Goal: Task Accomplishment & Management: Manage account settings

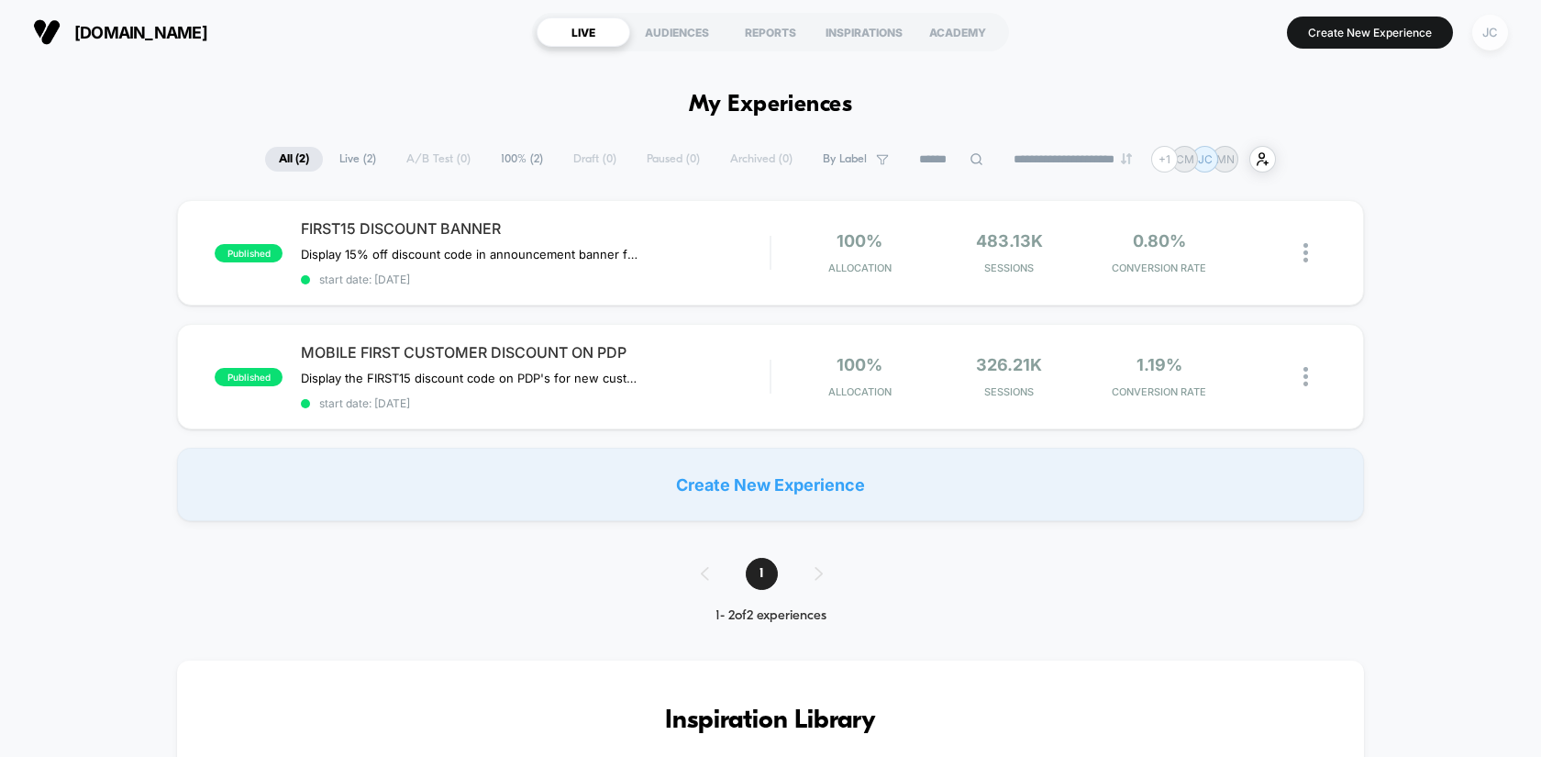
click at [1492, 30] on div "JC" at bounding box center [1490, 33] width 36 height 36
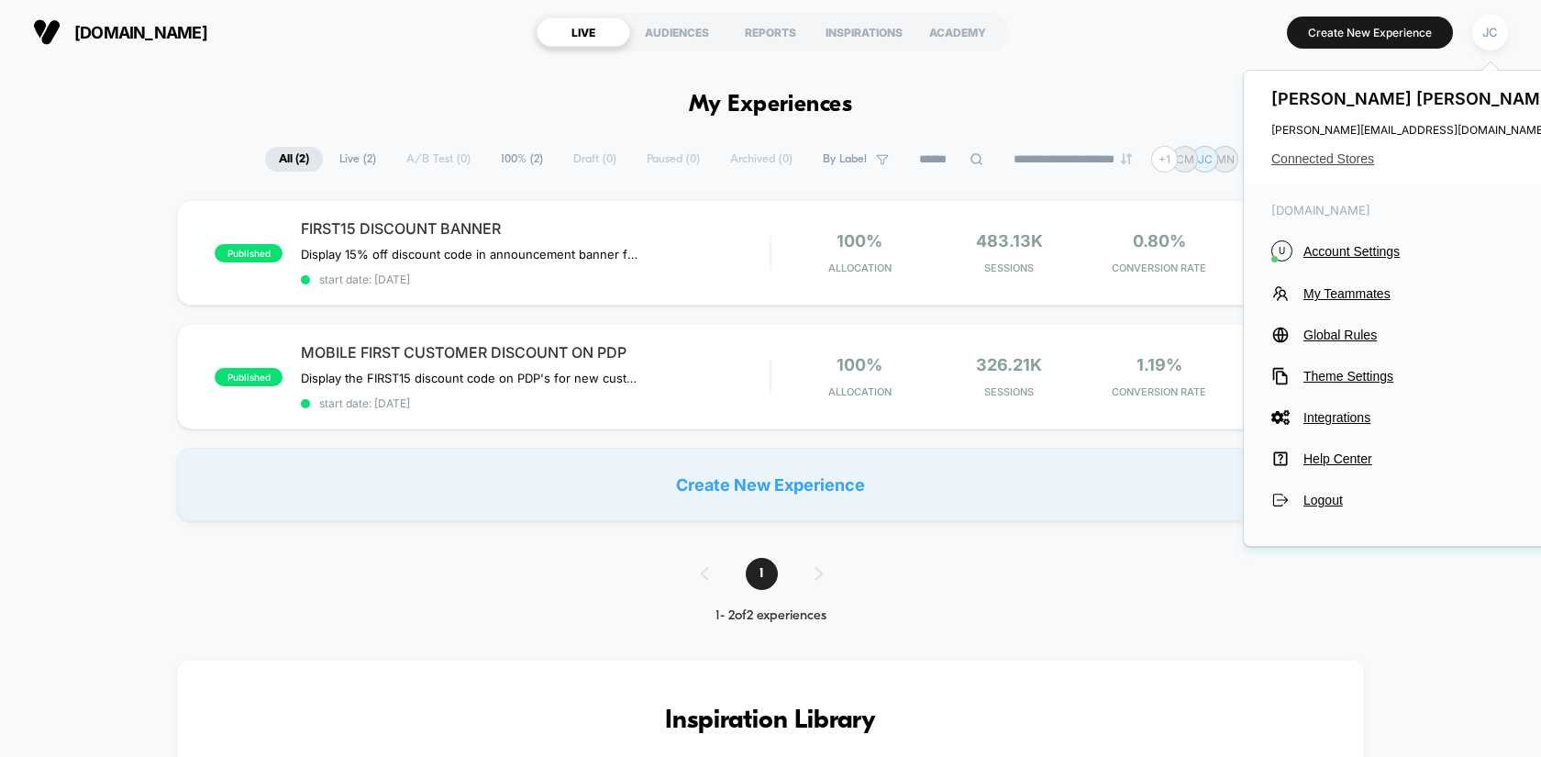
click at [1293, 160] on span "Connected Stores" at bounding box center [1416, 158] width 290 height 15
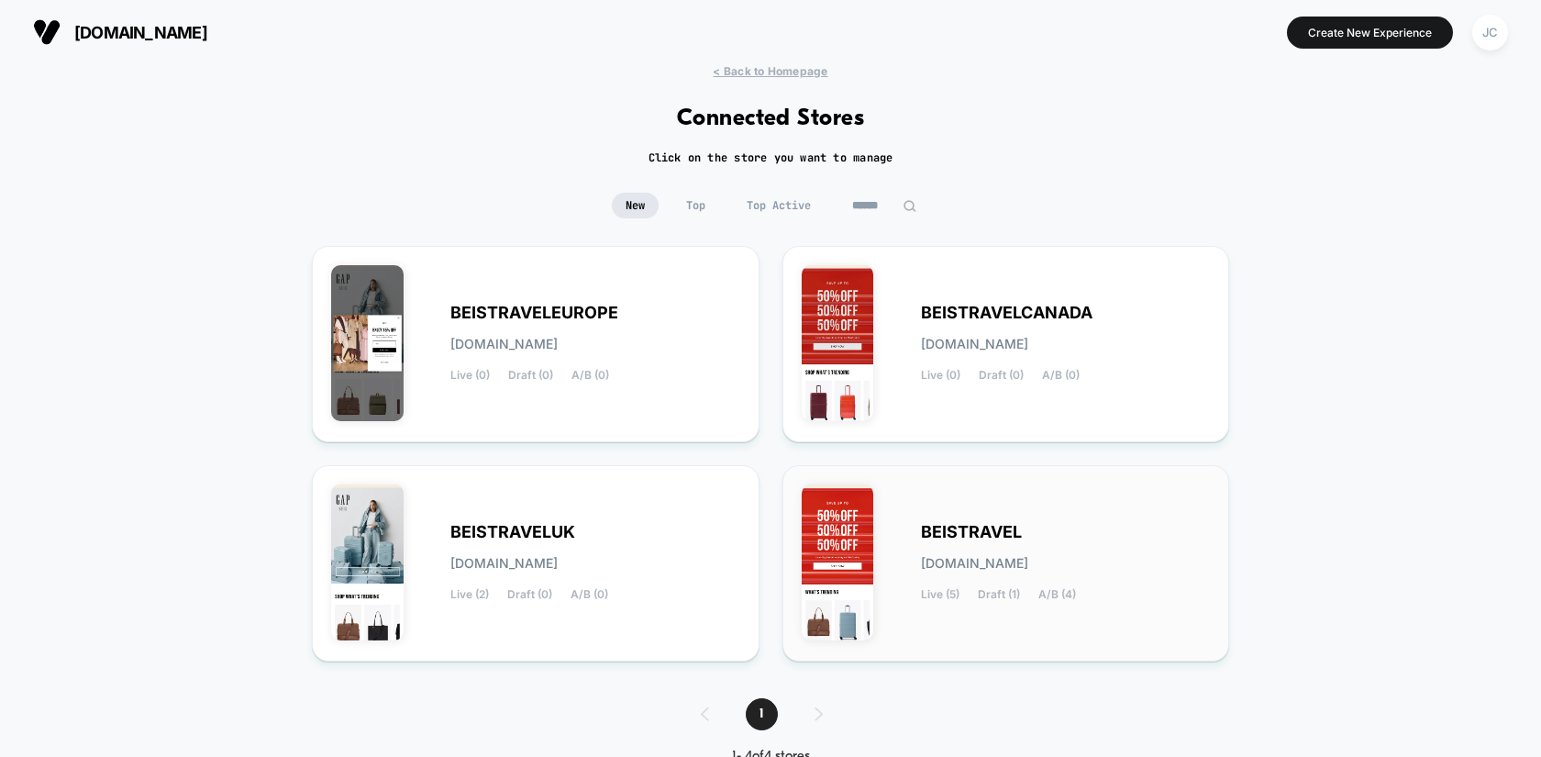
click at [947, 531] on span "BEISTRAVEL" at bounding box center [971, 531] width 101 height 13
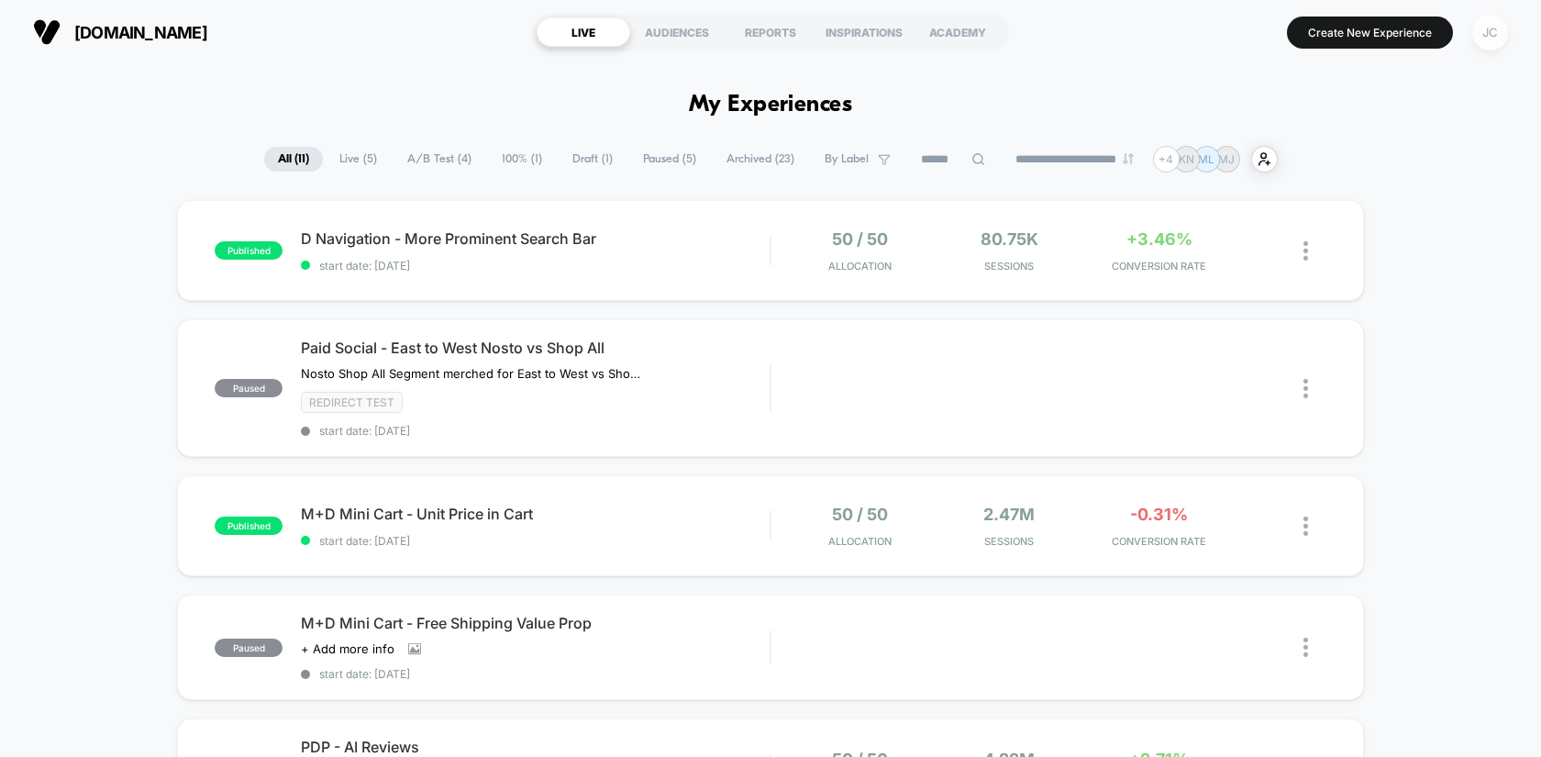
click at [1487, 39] on div "JC" at bounding box center [1490, 33] width 36 height 36
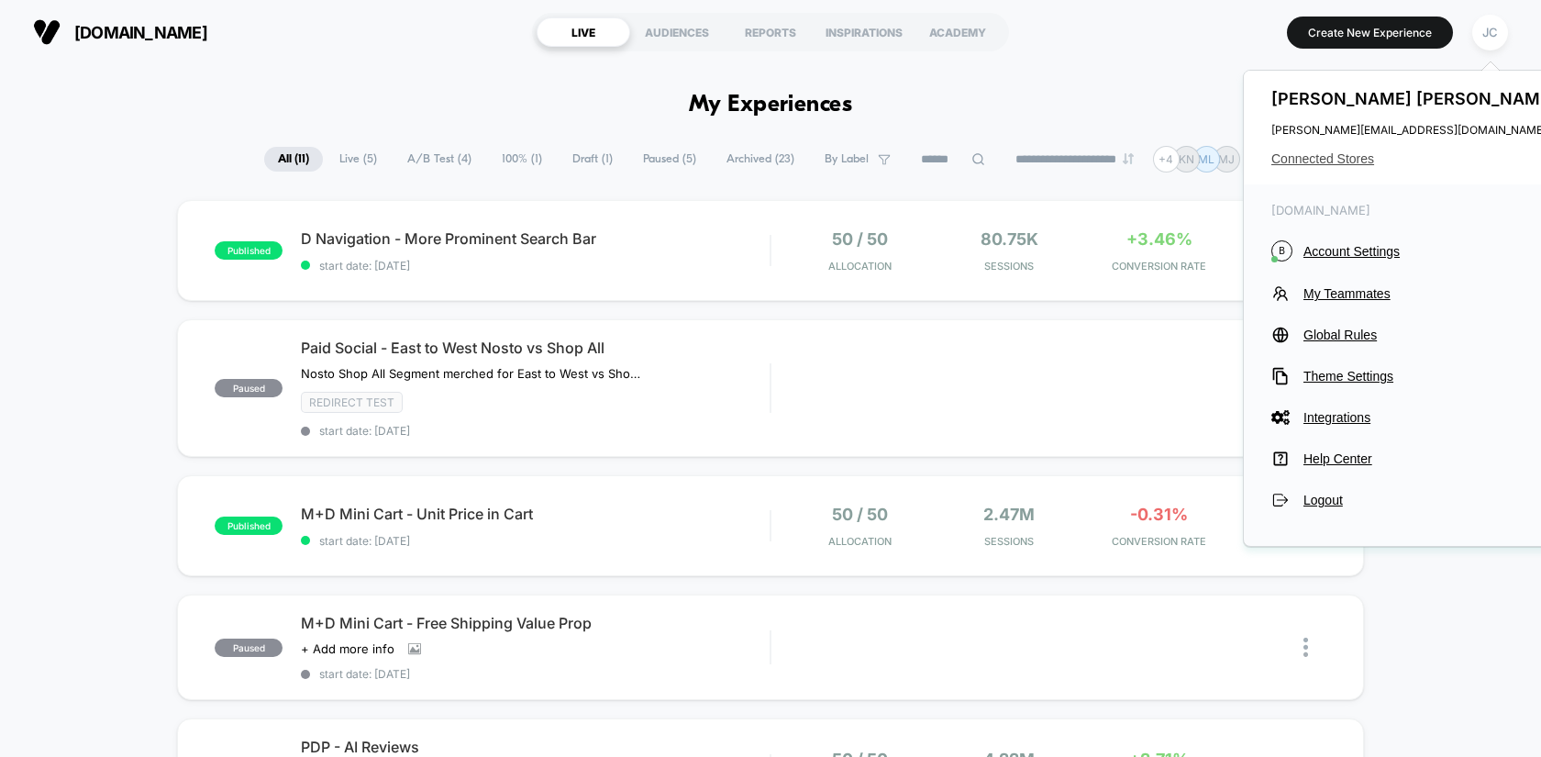
click at [1333, 165] on span "Connected Stores" at bounding box center [1416, 158] width 290 height 15
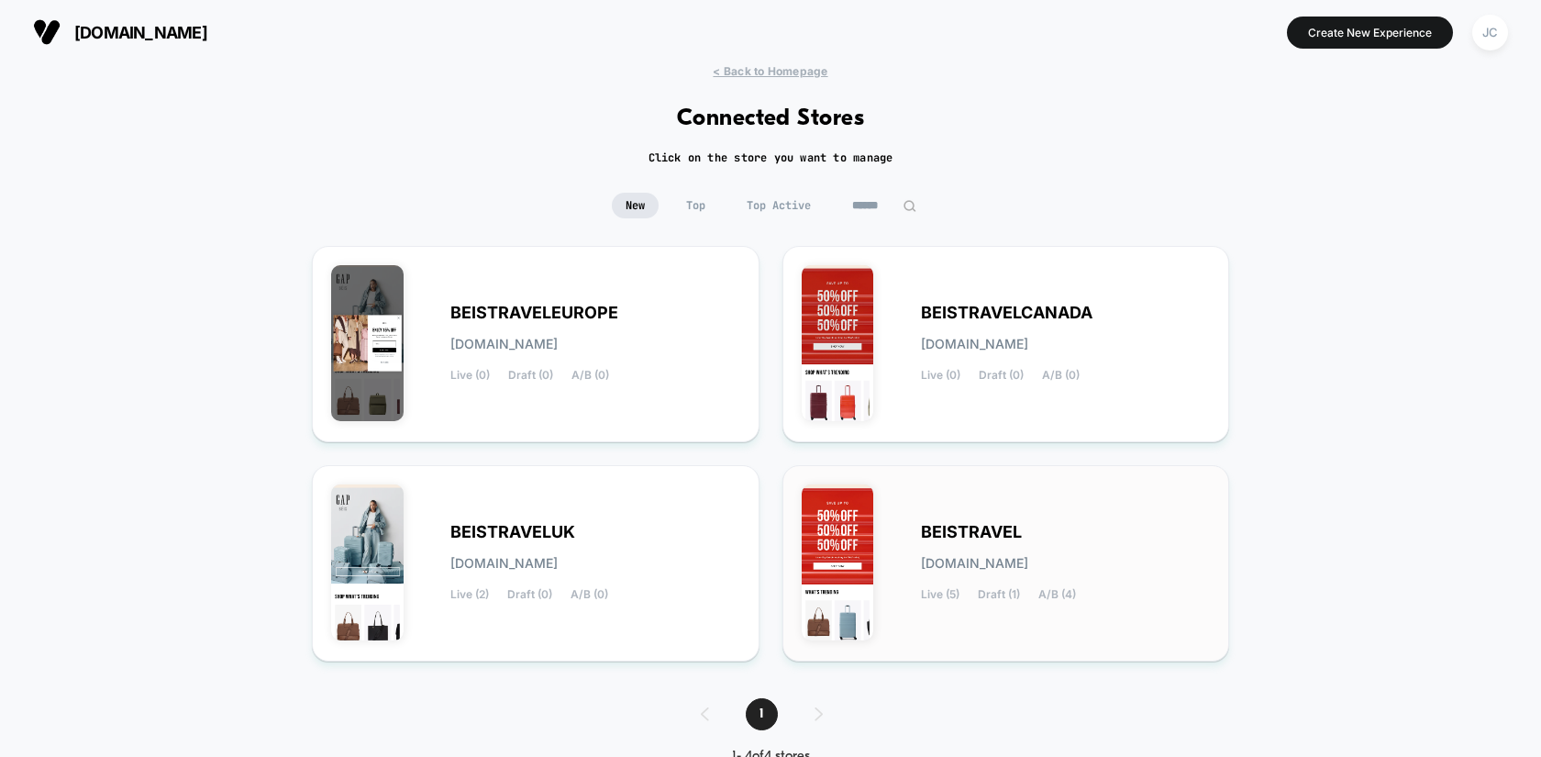
click at [970, 606] on div "BEISTRAVEL [DOMAIN_NAME] Live (5) Draft (1) A/B (4)" at bounding box center [1006, 563] width 409 height 158
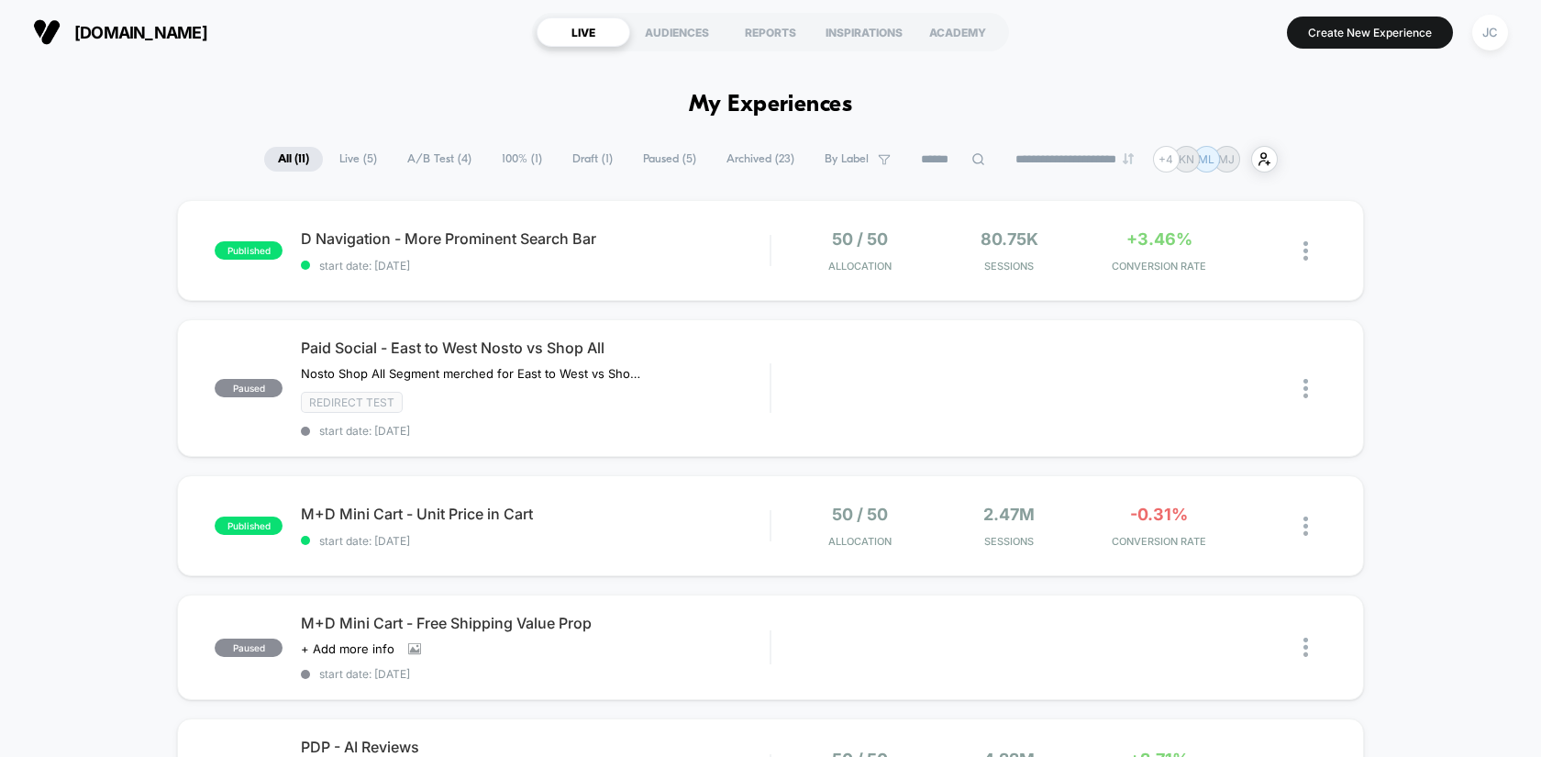
click at [353, 160] on span "Live ( 5 )" at bounding box center [358, 159] width 65 height 25
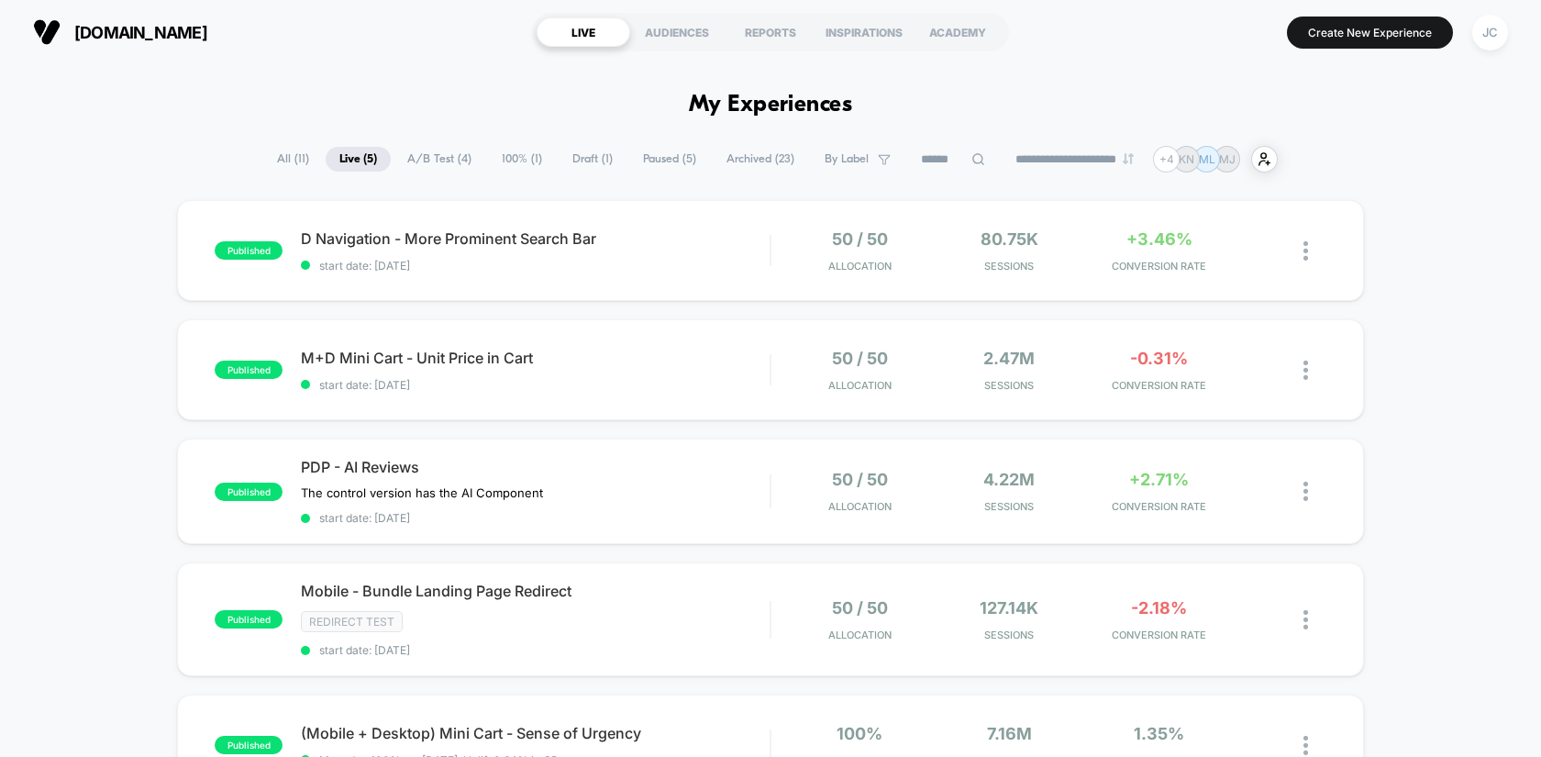
scroll to position [119, 0]
